Goal: Find specific page/section: Find specific page/section

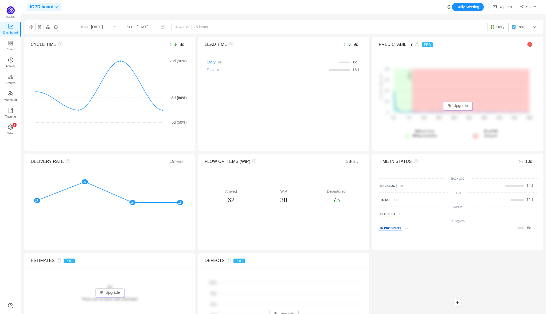
click at [53, 6] on span at bounding box center [55, 6] width 5 height 3
click at [95, 5] on div "IOPD board Daily Meeting Reports Share" at bounding box center [283, 7] width 512 height 9
click at [42, 7] on span "IOPD board" at bounding box center [41, 7] width 23 height 9
click at [57, 20] on input "text" at bounding box center [68, 19] width 76 height 9
click at [121, 3] on div "IOPD board Daily Meeting Reports Share" at bounding box center [283, 7] width 512 height 9
